Goal: Task Accomplishment & Management: Use online tool/utility

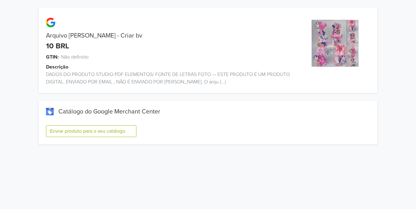
click at [122, 130] on button "Enviar produto para o seu catálogo" at bounding box center [91, 132] width 90 height 12
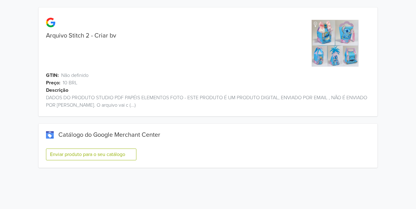
click at [67, 155] on button "Enviar produto para o seu catálogo" at bounding box center [91, 155] width 90 height 12
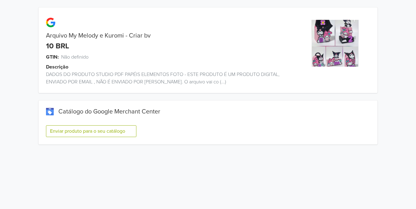
click at [131, 133] on button "Enviar produto para o seu catálogo" at bounding box center [91, 132] width 90 height 12
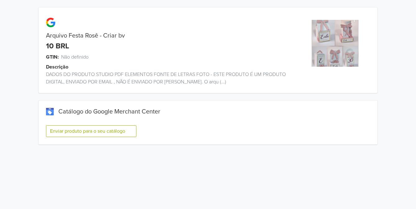
click at [92, 132] on button "Enviar produto para o seu catálogo" at bounding box center [91, 132] width 90 height 12
